Goal: Connect with others: Participate in discussion

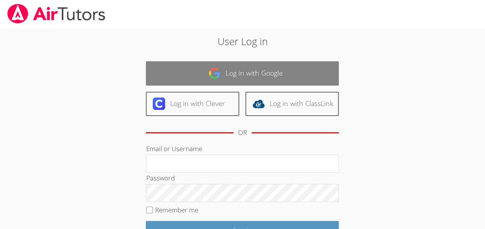
click at [274, 72] on link "Log in with Google" at bounding box center [242, 73] width 193 height 24
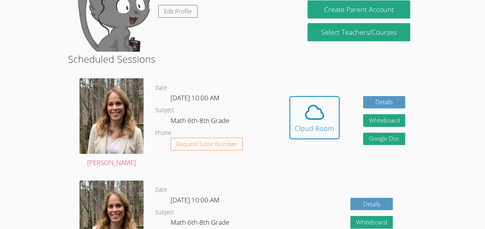
scroll to position [98, 0]
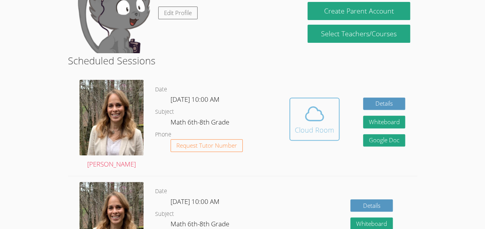
click at [305, 125] on div "Cloud Room" at bounding box center [314, 130] width 39 height 11
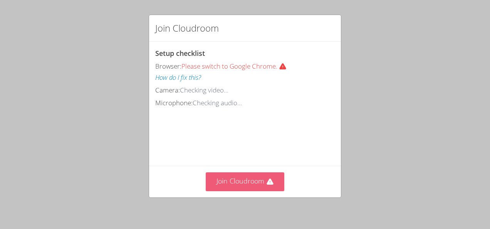
click at [256, 179] on button "Join Cloudroom" at bounding box center [245, 181] width 79 height 19
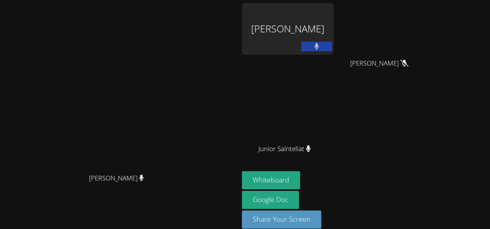
click at [332, 46] on button at bounding box center [317, 47] width 31 height 10
click at [321, 46] on icon at bounding box center [317, 46] width 8 height 7
click at [334, 27] on div "[PERSON_NAME]" at bounding box center [288, 29] width 92 height 52
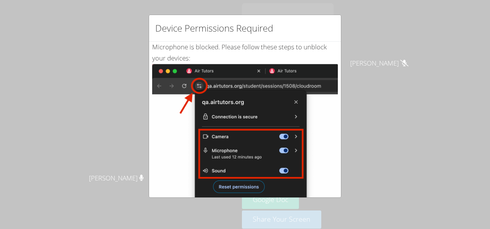
click at [391, 57] on div "Device Permissions Required Microphone is blocked . Please follow these steps t…" at bounding box center [245, 114] width 490 height 229
click at [83, 112] on div "Device Permissions Required Microphone is blocked . Please follow these steps t…" at bounding box center [245, 114] width 490 height 229
click at [93, 140] on div "Device Permissions Required Microphone is blocked . Please follow these steps t…" at bounding box center [245, 114] width 490 height 229
